Goal: Information Seeking & Learning: Learn about a topic

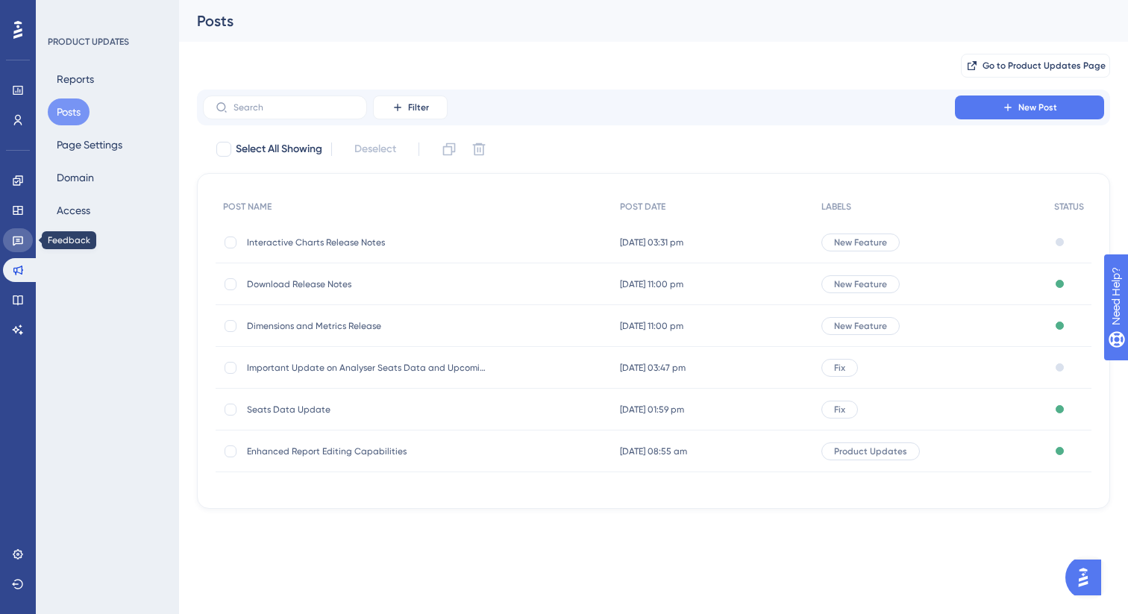
click at [24, 243] on link at bounding box center [18, 240] width 30 height 24
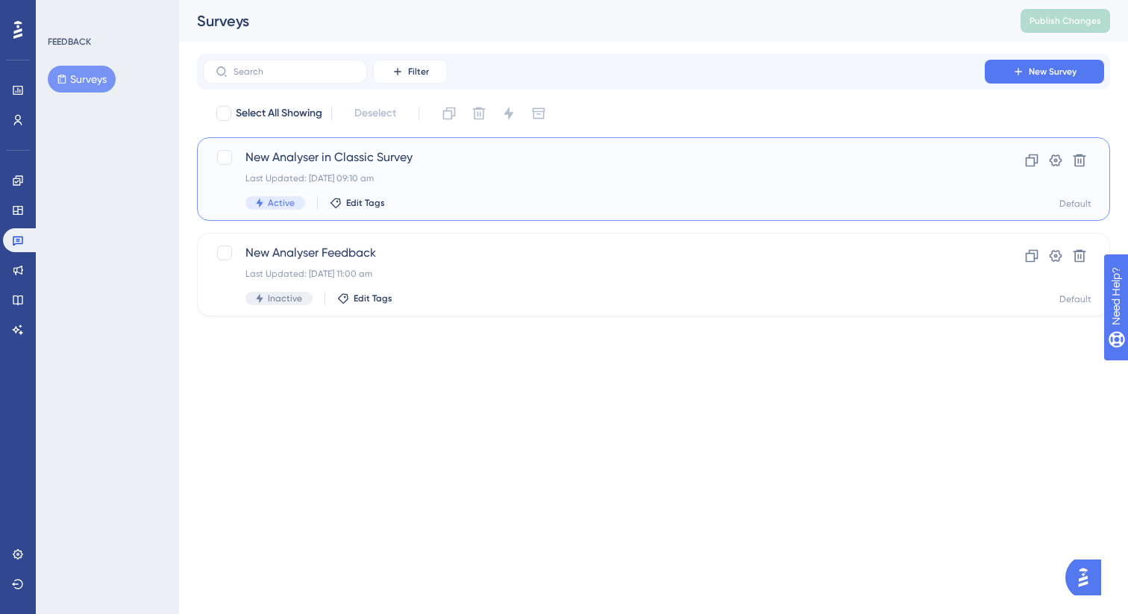
click at [477, 183] on div "Last Updated: [DATE] 09:10 am" at bounding box center [594, 178] width 697 height 12
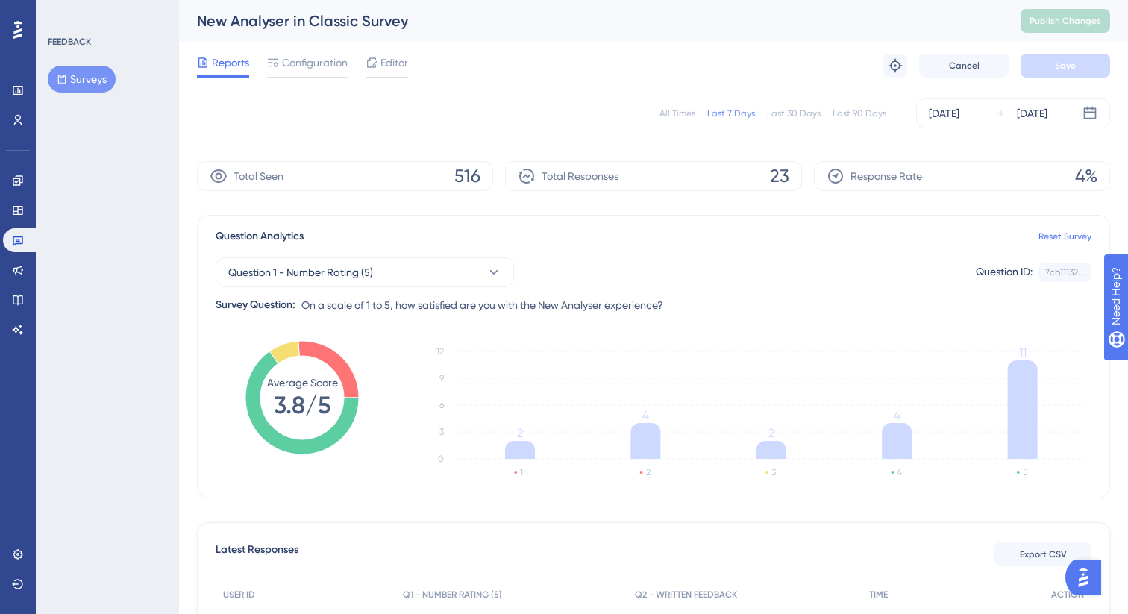
click at [309, 25] on div "New Analyser in Classic Survey" at bounding box center [590, 20] width 787 height 21
click at [349, 27] on div "New Analyser in Classic Survey" at bounding box center [590, 20] width 787 height 21
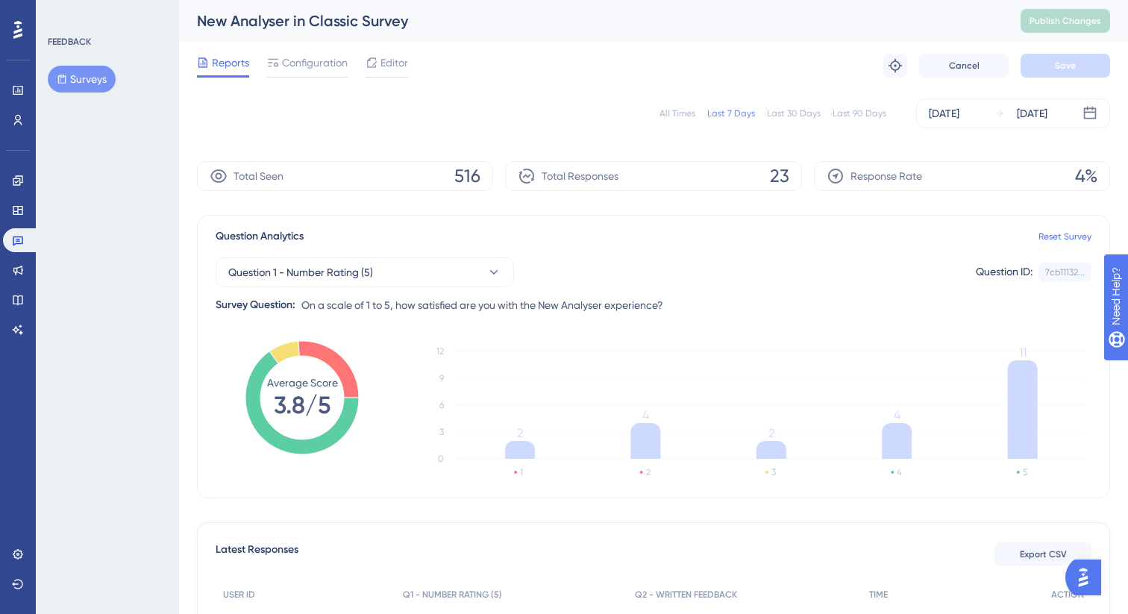
click at [494, 248] on div "Question 1 - Number Rating (5) Question ID: 7cb11132... Copy Survey Question: O…" at bounding box center [654, 280] width 876 height 69
click at [445, 275] on button "Question 1 - Number Rating (5)" at bounding box center [365, 272] width 299 height 30
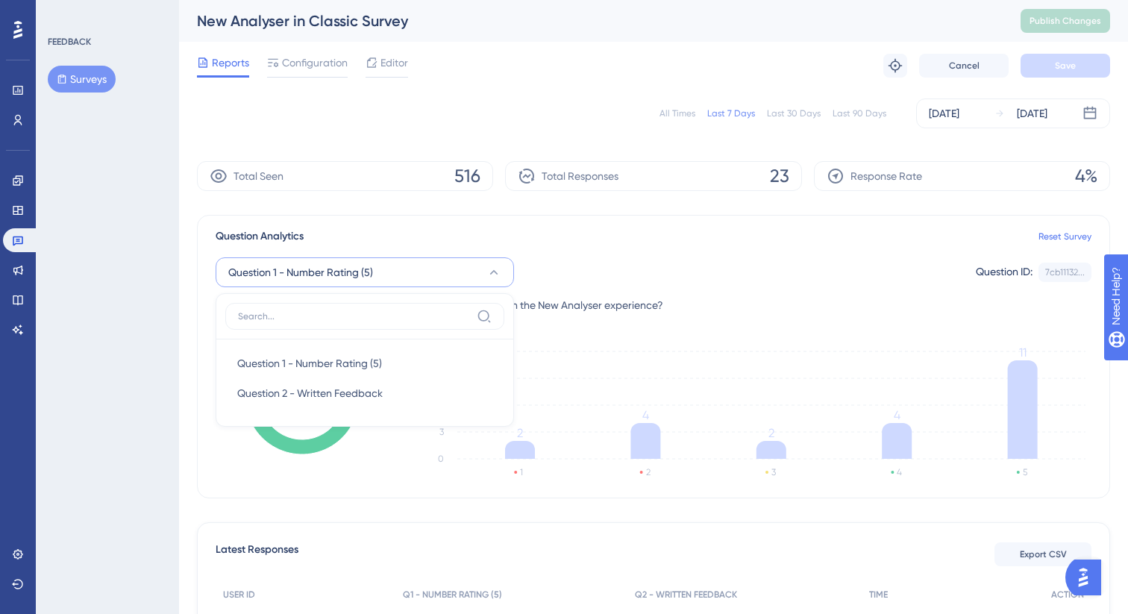
click at [566, 252] on div "Question 1 - Number Rating (5) Question 1 - Number Rating (5) Question 1 - Numb…" at bounding box center [654, 280] width 876 height 69
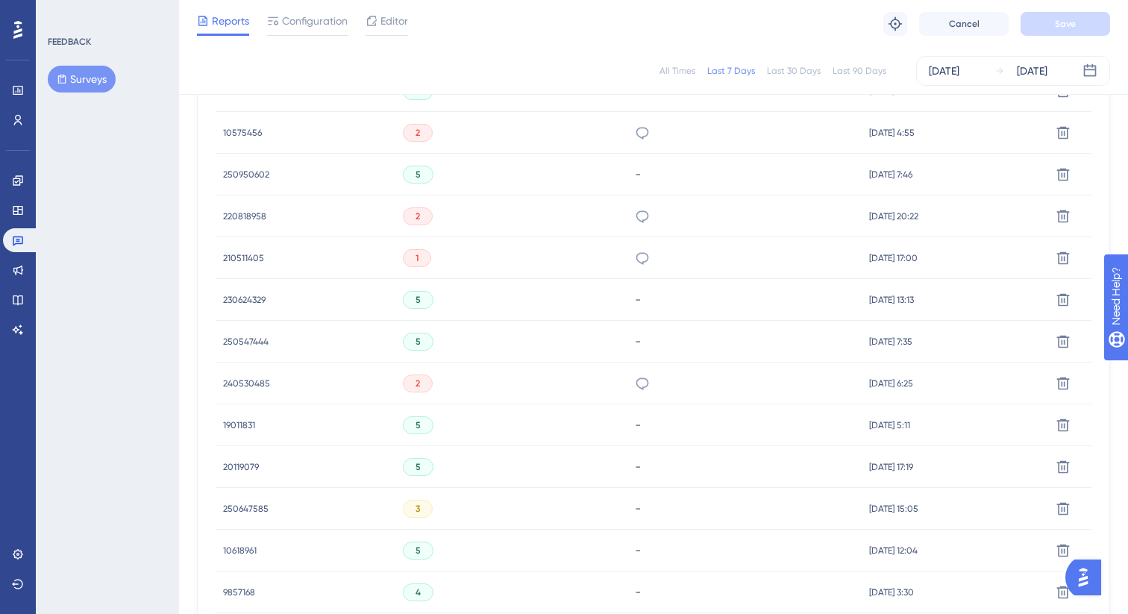
scroll to position [618, 0]
click at [635, 256] on icon at bounding box center [642, 257] width 15 height 15
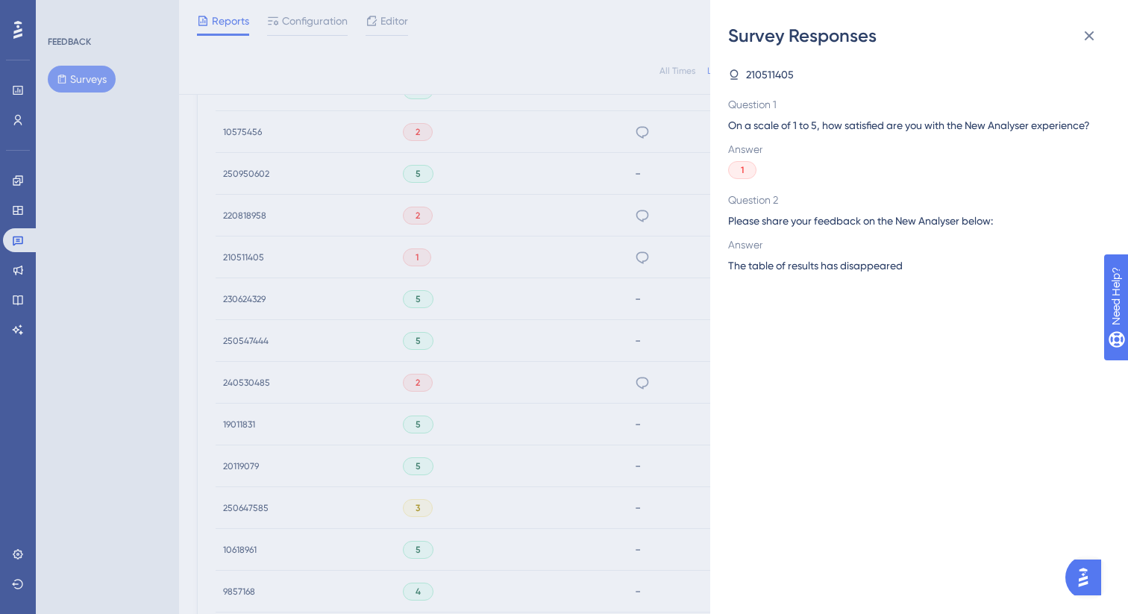
click at [573, 340] on div "Survey Responses 210511405 Question 1 On a scale of 1 to 5, how satisfied are y…" at bounding box center [564, 307] width 1128 height 614
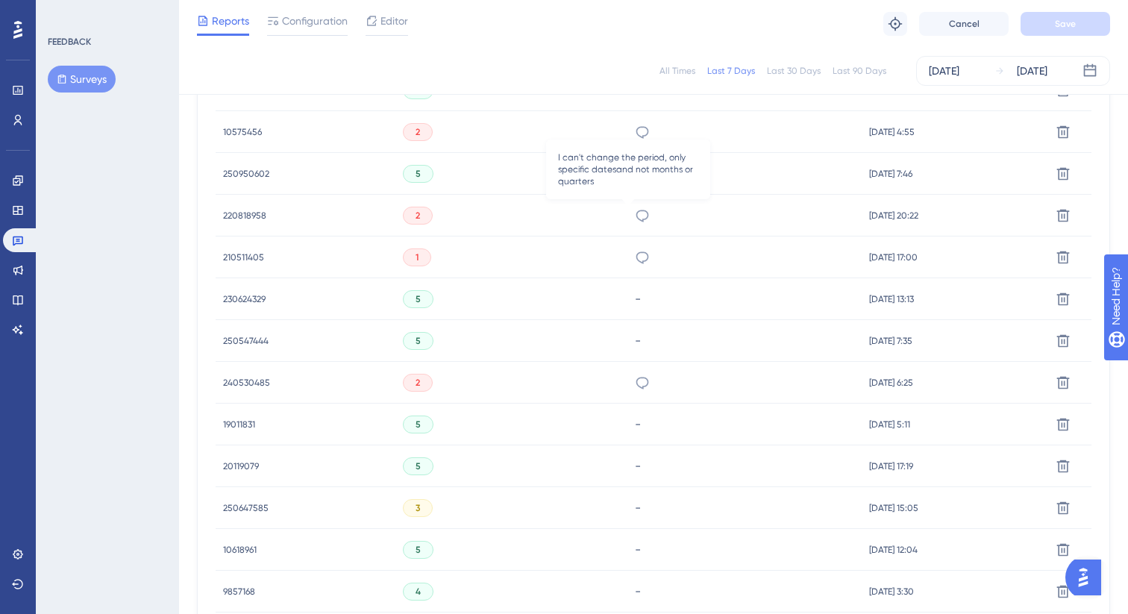
click at [635, 209] on icon at bounding box center [642, 215] width 15 height 15
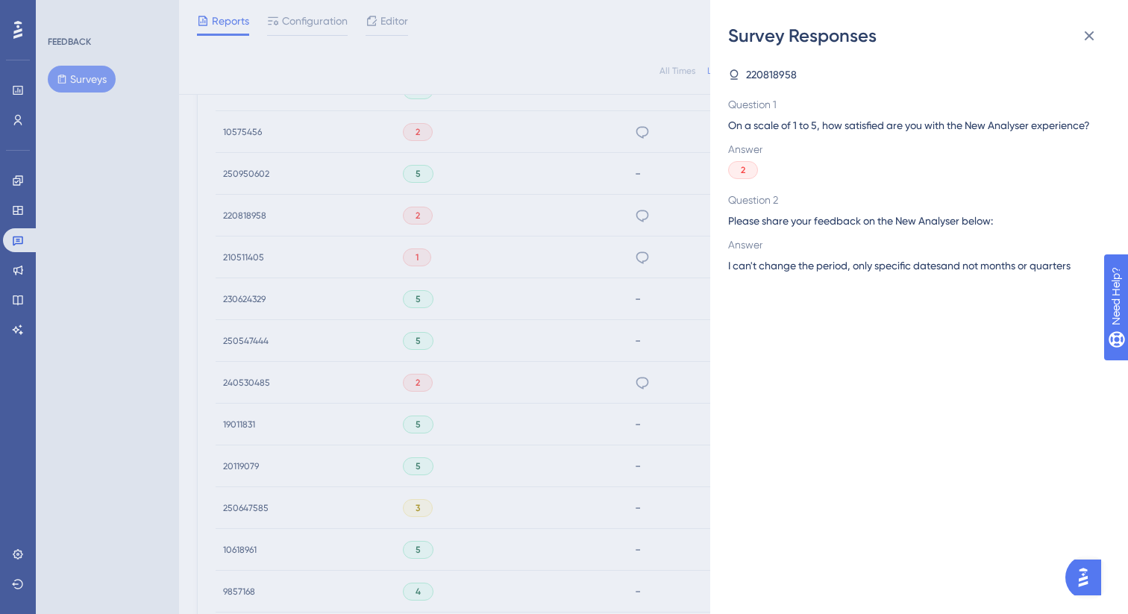
click at [540, 255] on div "Survey Responses 220818958 Question 1 On a scale of 1 to 5, how satisfied are y…" at bounding box center [564, 307] width 1128 height 614
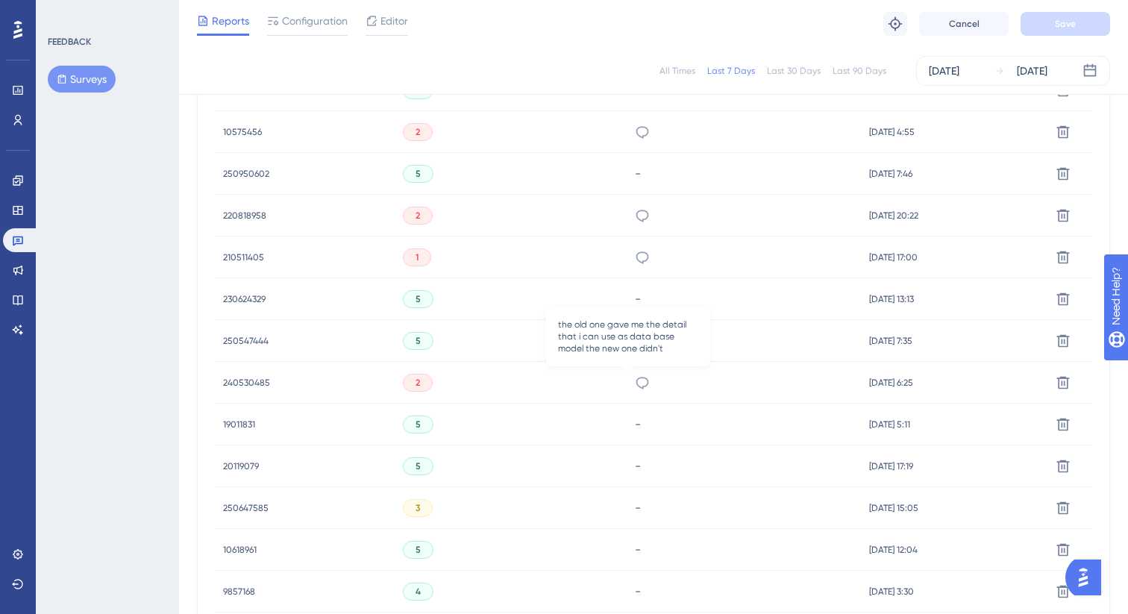
click at [635, 384] on icon at bounding box center [642, 382] width 15 height 15
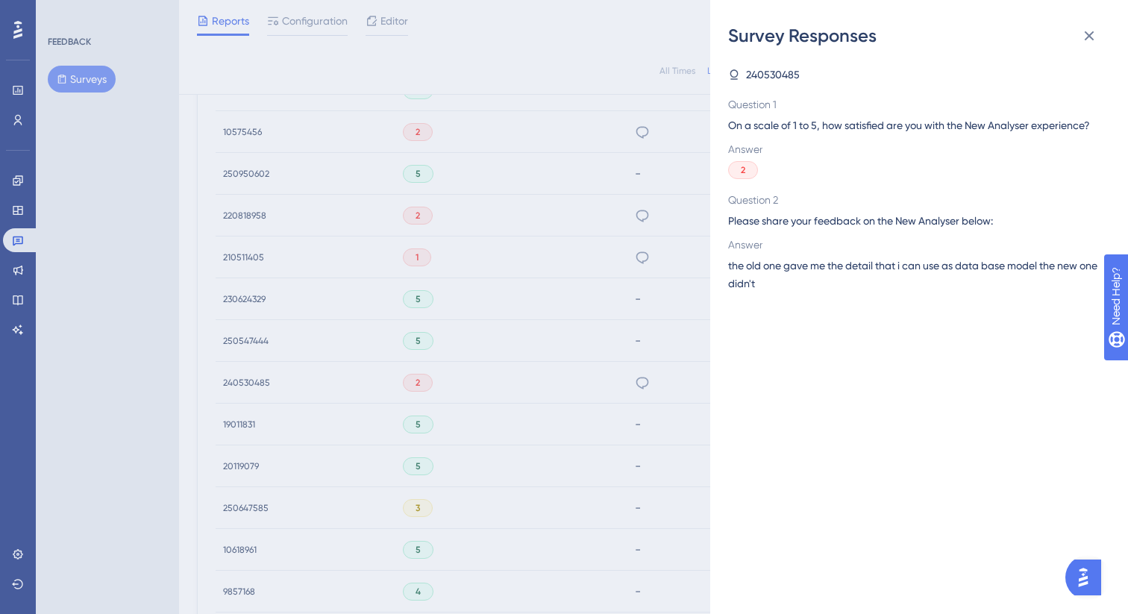
click at [552, 371] on div "Survey Responses 240530485 Question 1 On a scale of 1 to 5, how satisfied are y…" at bounding box center [564, 307] width 1128 height 614
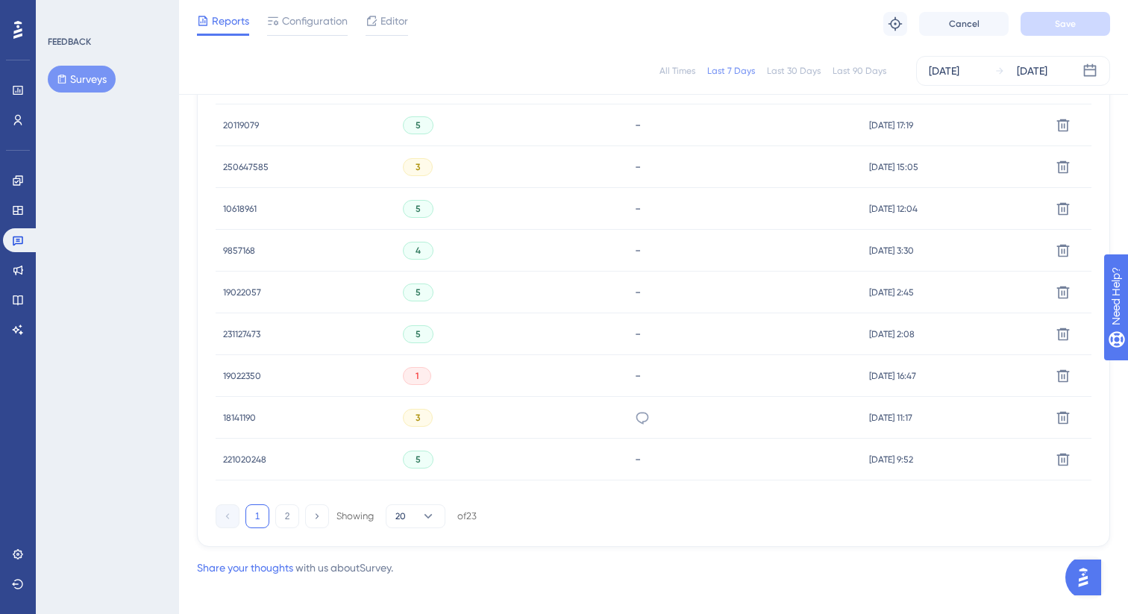
scroll to position [969, 0]
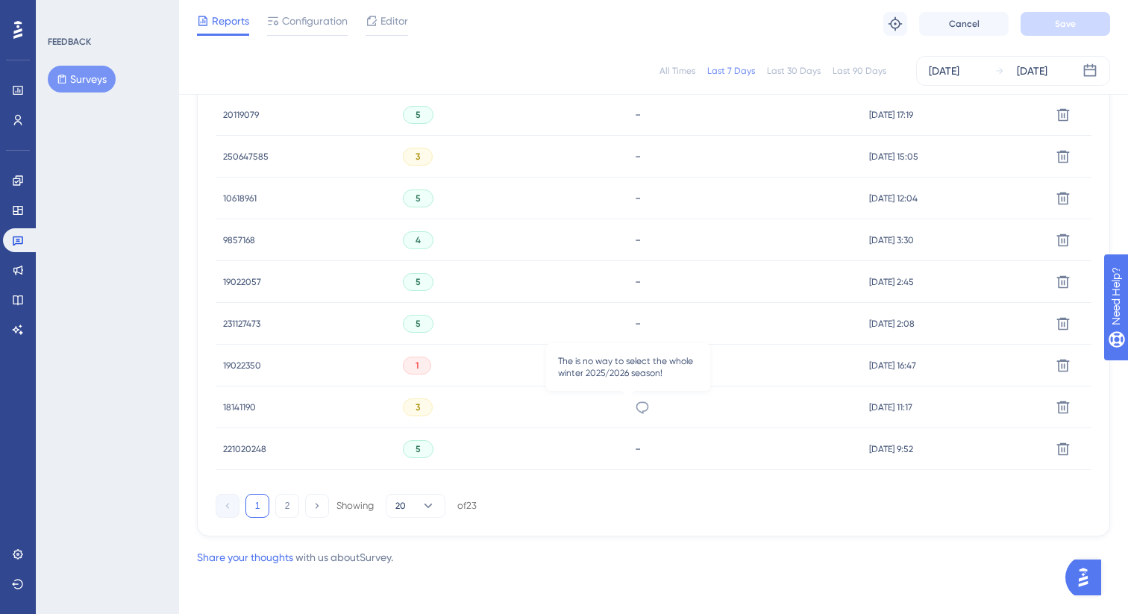
click at [635, 410] on icon at bounding box center [642, 407] width 15 height 15
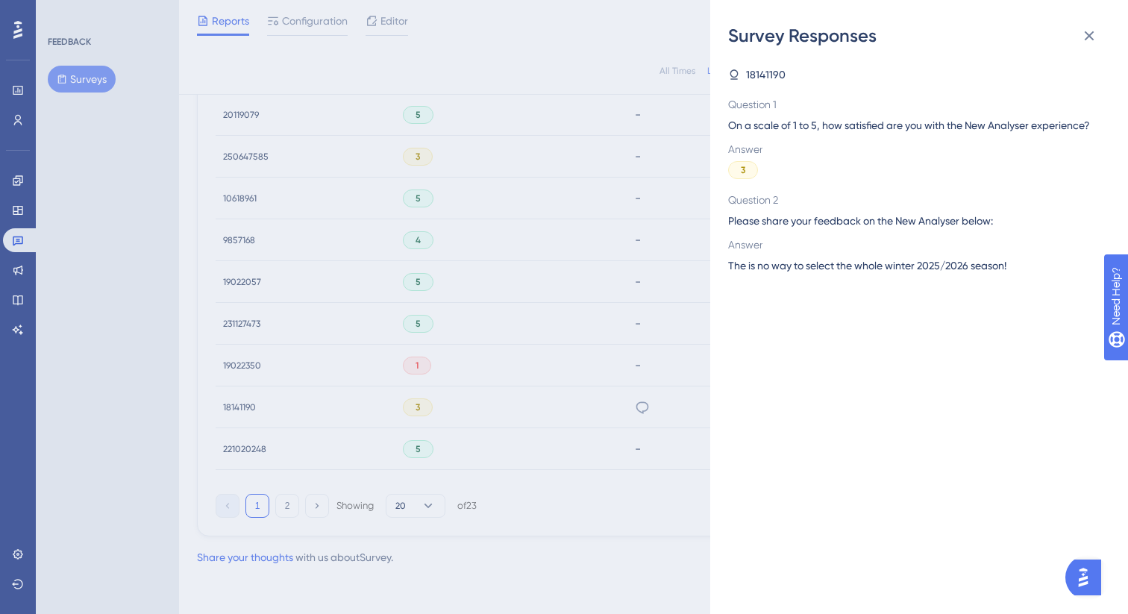
click at [556, 371] on div "Survey Responses 18141190 Question 1 On a scale of 1 to 5, how satisfied are yo…" at bounding box center [564, 307] width 1128 height 614
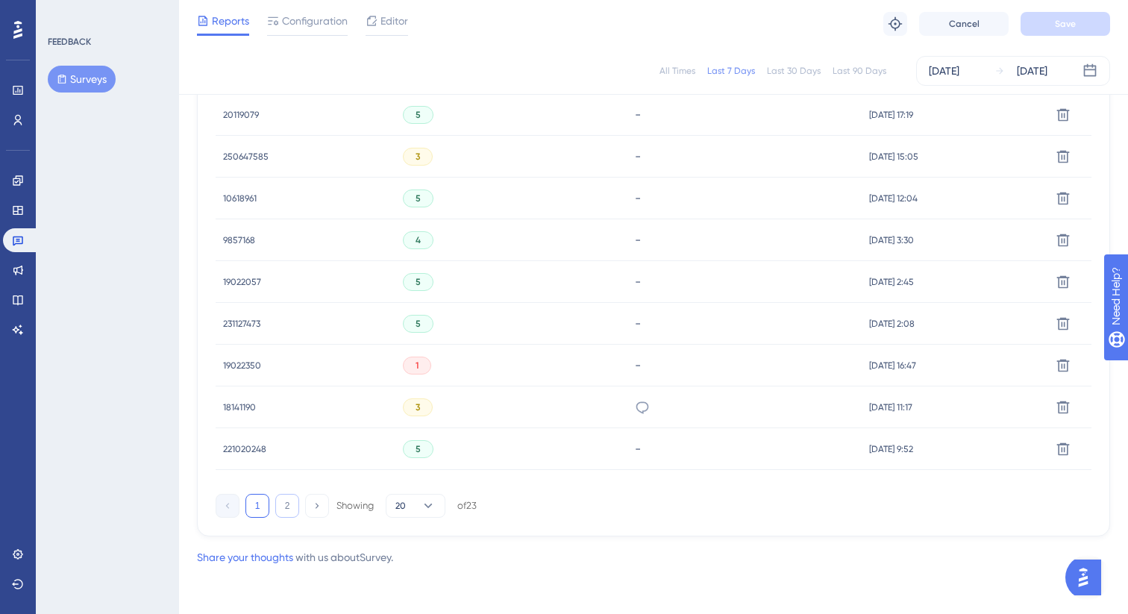
click at [282, 509] on button "2" at bounding box center [287, 506] width 24 height 24
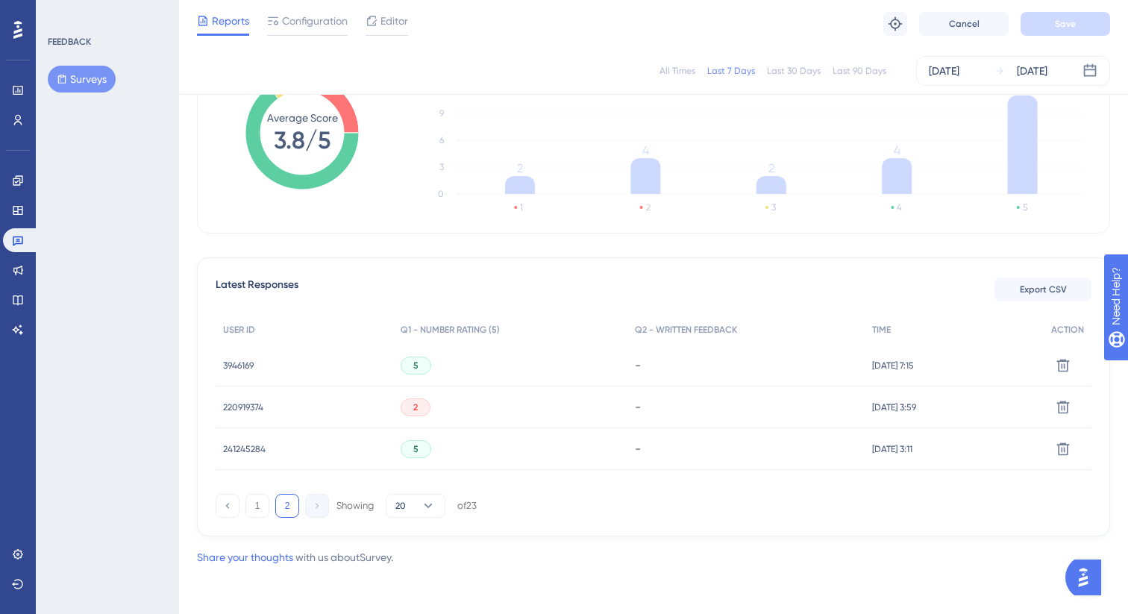
scroll to position [259, 0]
click at [257, 499] on button "1" at bounding box center [258, 506] width 24 height 24
